Goal: Task Accomplishment & Management: Manage account settings

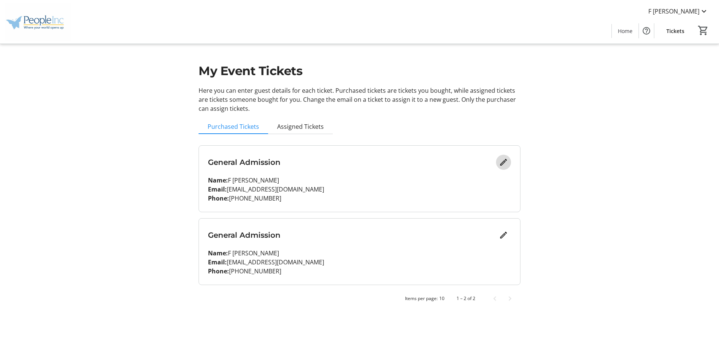
click at [504, 162] on mat-icon "Edit" at bounding box center [503, 162] width 9 height 9
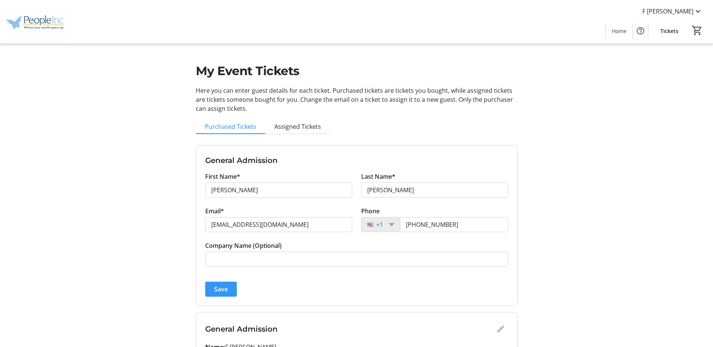
click at [226, 285] on span "Save" at bounding box center [221, 289] width 14 height 9
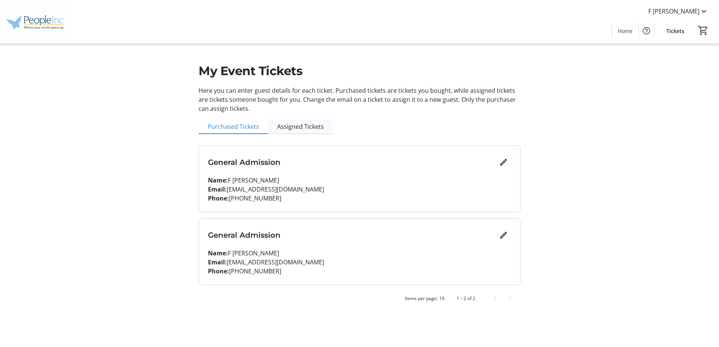
click at [306, 127] on span "Assigned Tickets" at bounding box center [300, 127] width 47 height 6
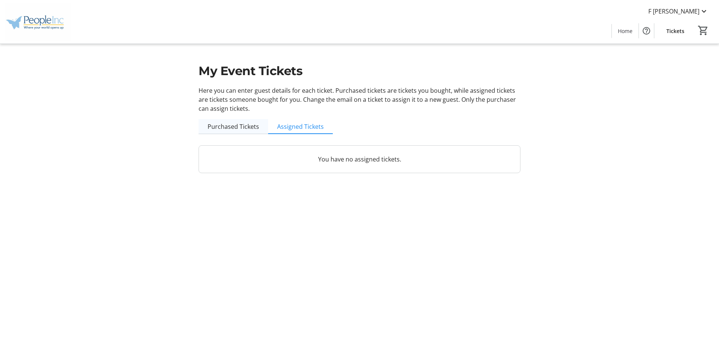
click at [244, 129] on span "Purchased Tickets" at bounding box center [234, 127] width 52 height 6
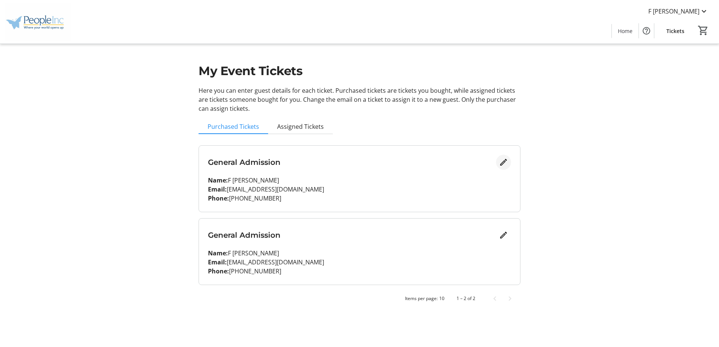
click at [505, 162] on mat-icon "Edit" at bounding box center [503, 162] width 9 height 9
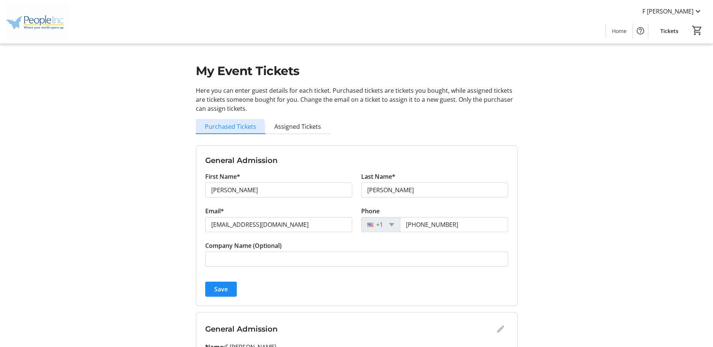
click at [215, 129] on span "Purchased Tickets" at bounding box center [231, 127] width 52 height 6
click at [299, 128] on span "Assigned Tickets" at bounding box center [298, 127] width 47 height 6
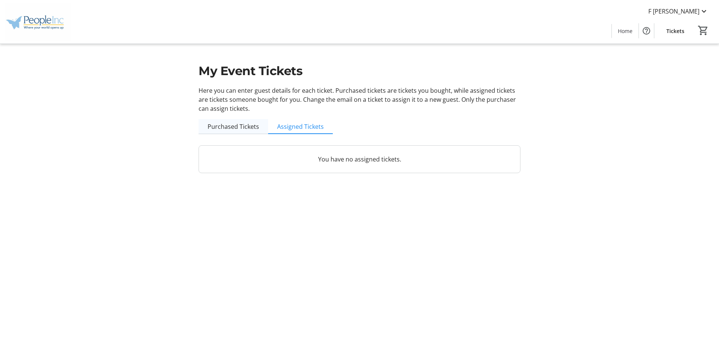
click at [239, 128] on span "Purchased Tickets" at bounding box center [234, 127] width 52 height 6
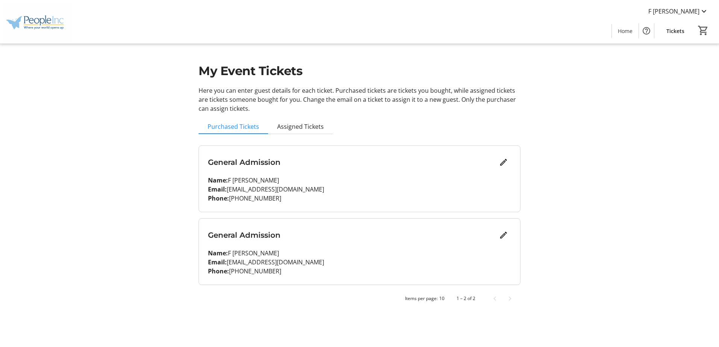
click at [676, 30] on span "Tickets" at bounding box center [675, 31] width 18 height 8
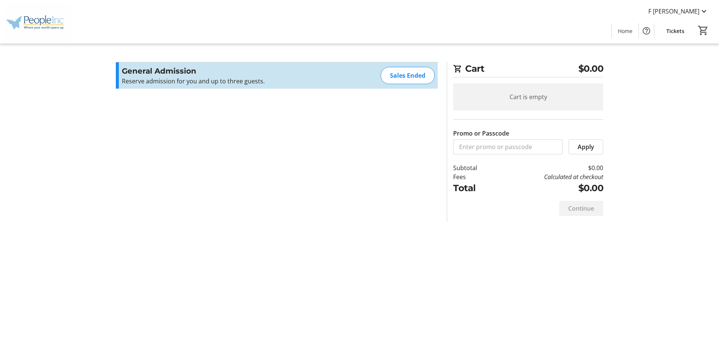
click at [672, 30] on span "Tickets" at bounding box center [675, 31] width 18 height 8
